Goal: Task Accomplishment & Management: Manage account settings

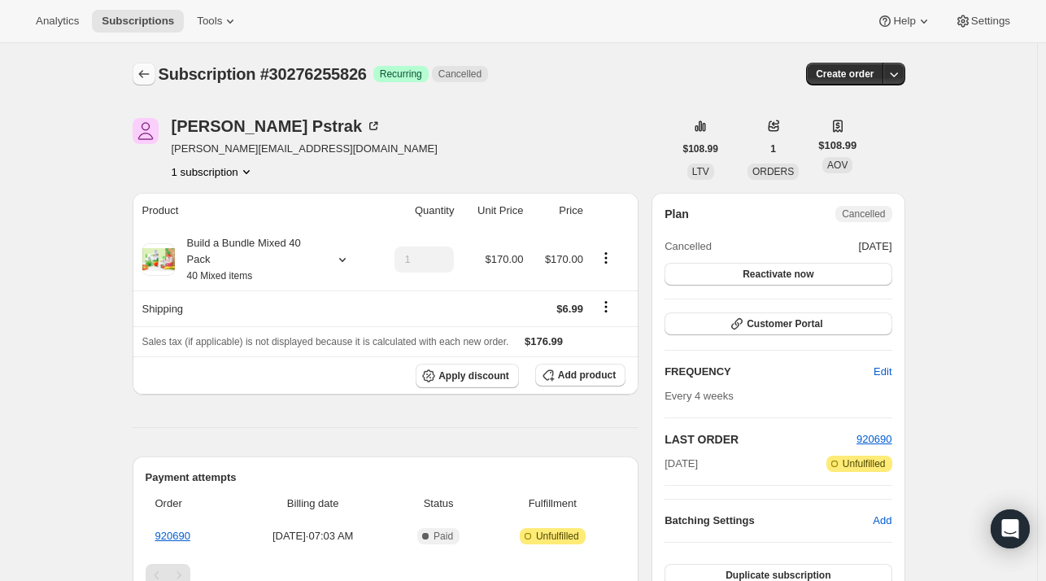
click at [146, 76] on icon "Subscriptions" at bounding box center [144, 74] width 16 height 16
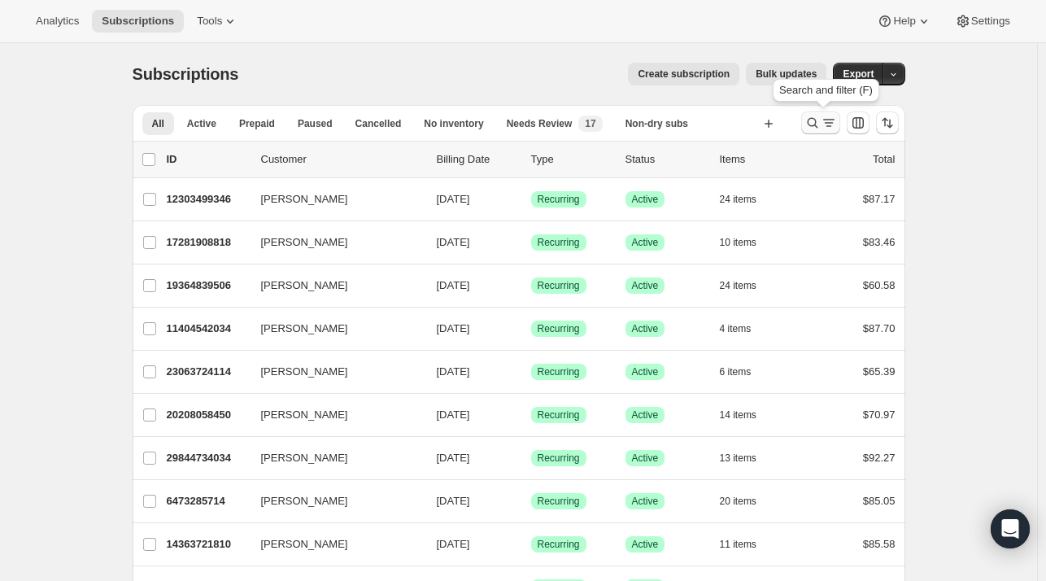
click at [821, 124] on icon "Search and filter results" at bounding box center [813, 123] width 16 height 16
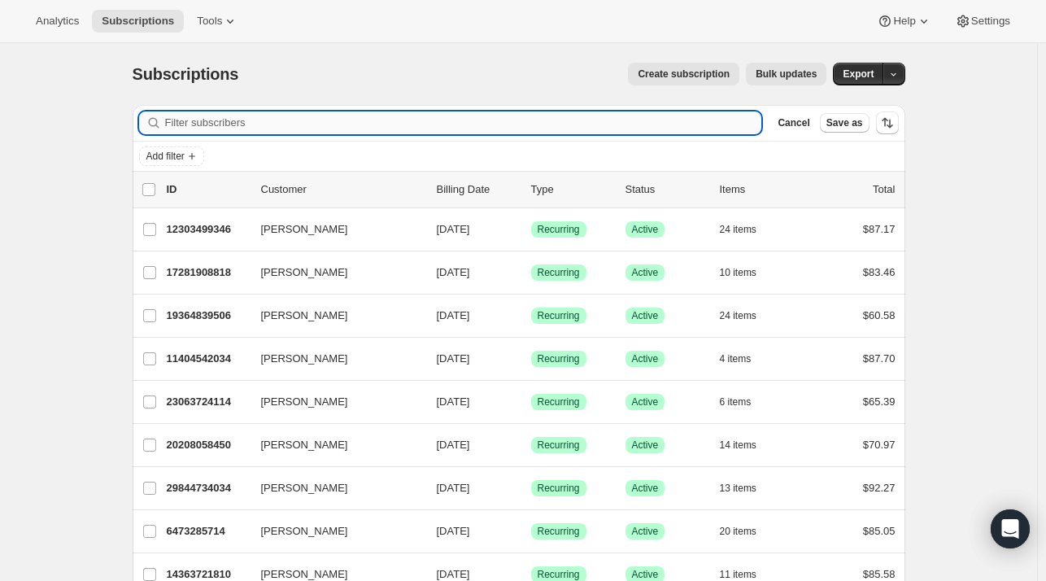
click at [452, 130] on input "Filter subscribers" at bounding box center [463, 122] width 597 height 23
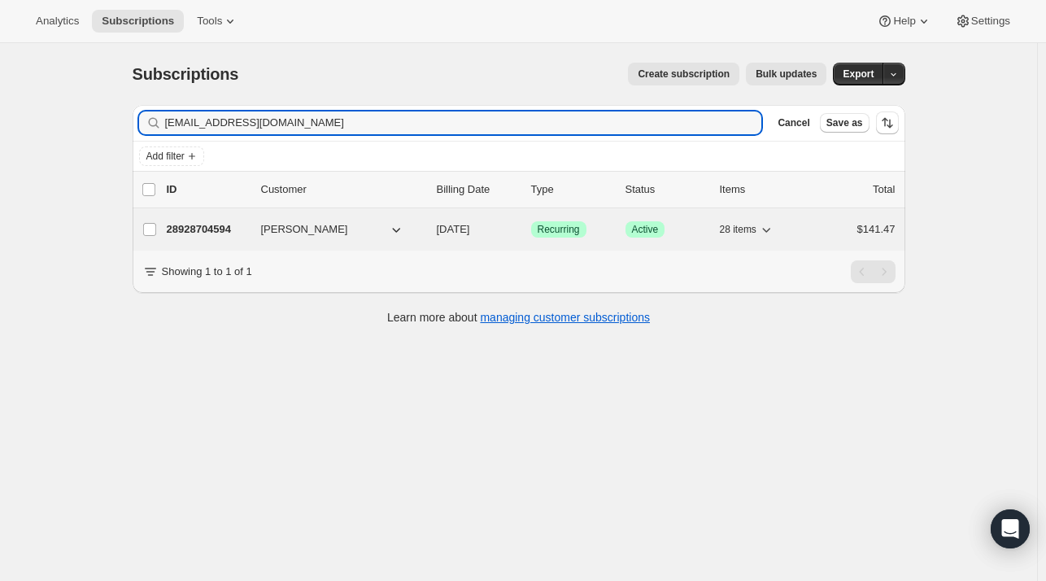
type input "[EMAIL_ADDRESS][DOMAIN_NAME]"
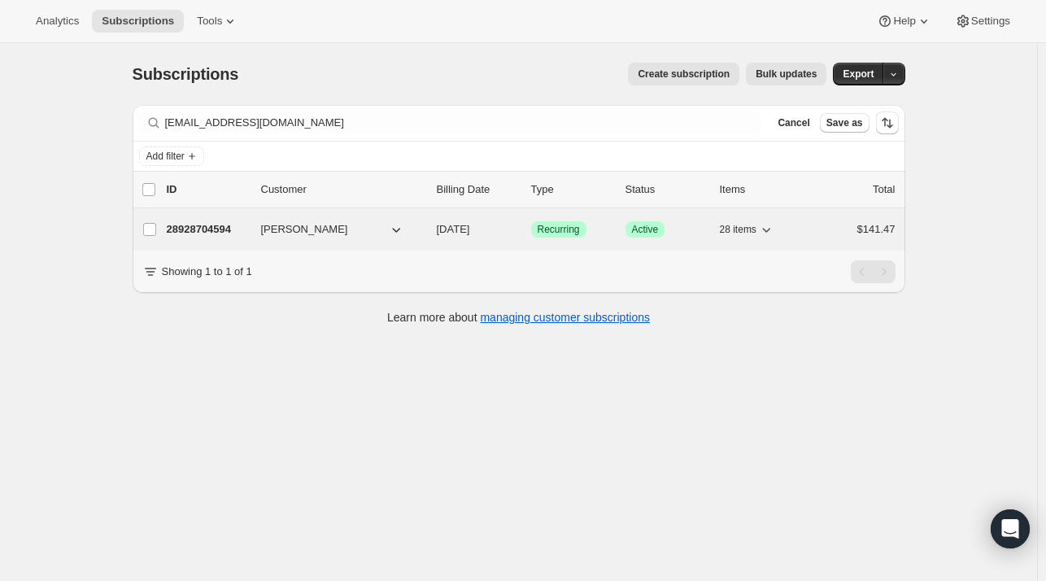
click at [270, 237] on div "28928704594 [PERSON_NAME] [DATE] Success Recurring Success Active 28 items $141…" at bounding box center [531, 229] width 729 height 23
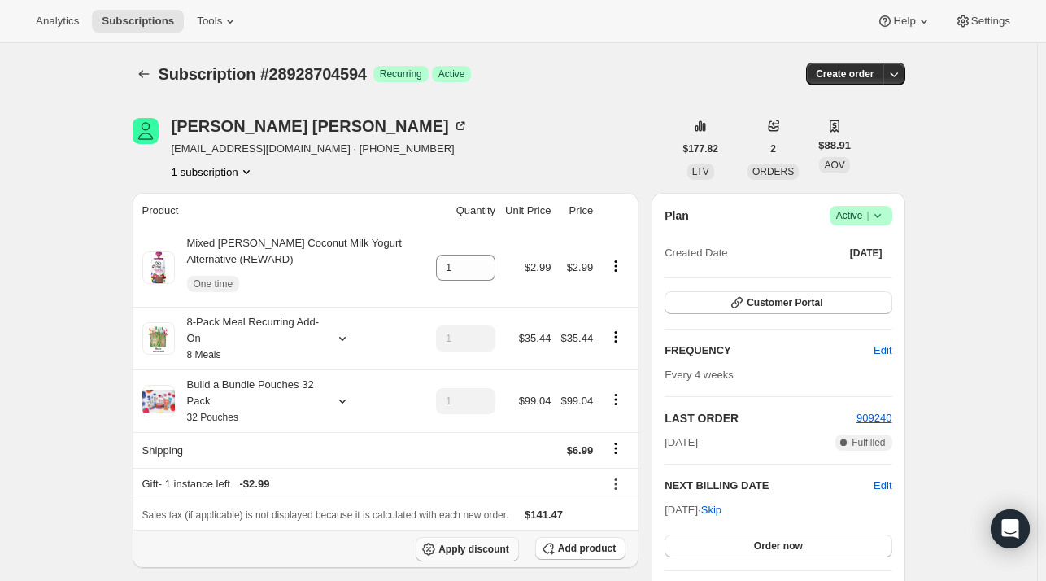
click at [499, 554] on span "Apply discount" at bounding box center [473, 549] width 71 height 13
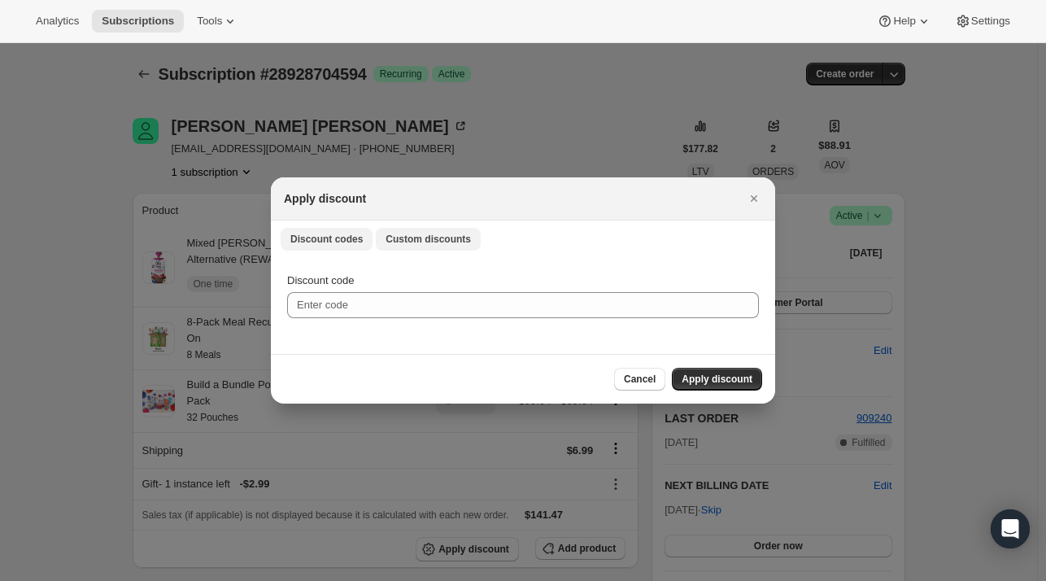
click at [429, 245] on span "Custom discounts" at bounding box center [428, 239] width 85 height 13
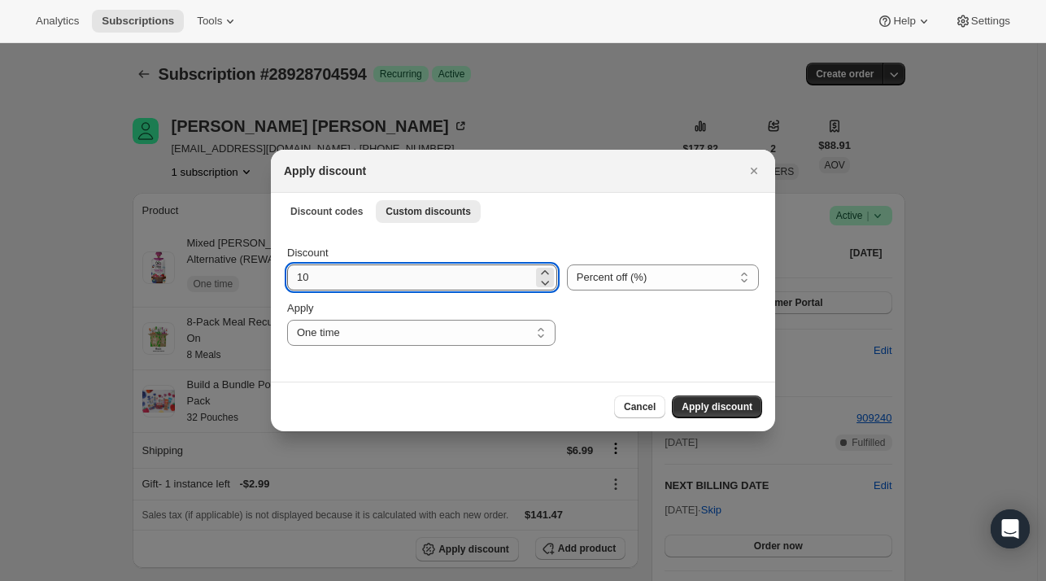
click at [357, 273] on input "10" at bounding box center [410, 277] width 246 height 26
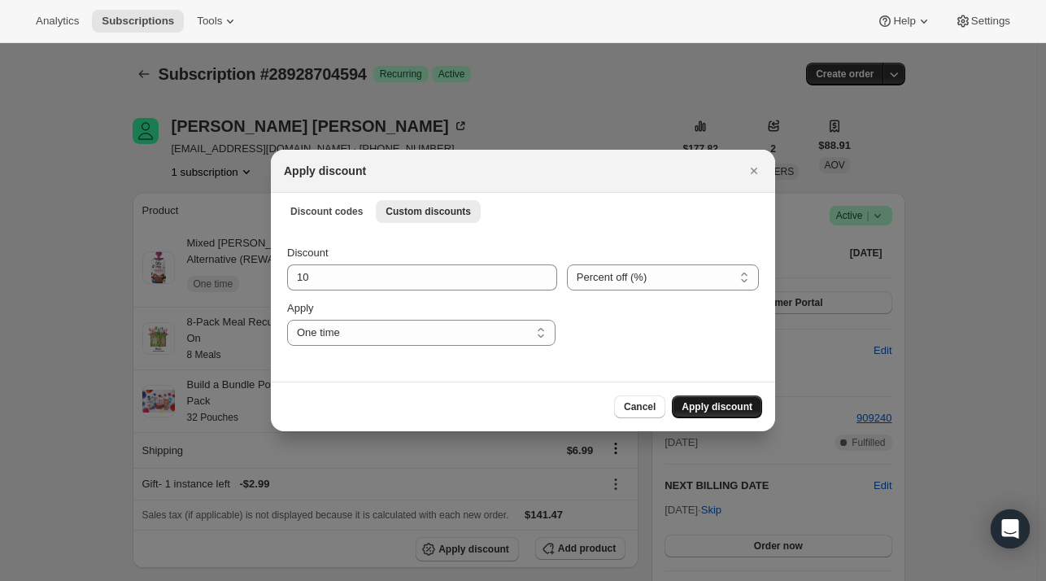
click at [685, 402] on span "Apply discount" at bounding box center [717, 406] width 71 height 13
